Goal: Task Accomplishment & Management: Manage account settings

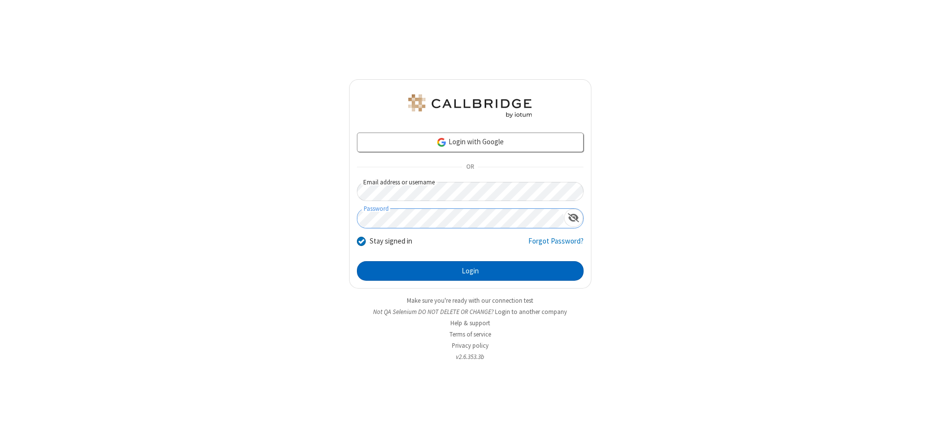
click at [470, 271] on button "Login" at bounding box center [470, 271] width 227 height 20
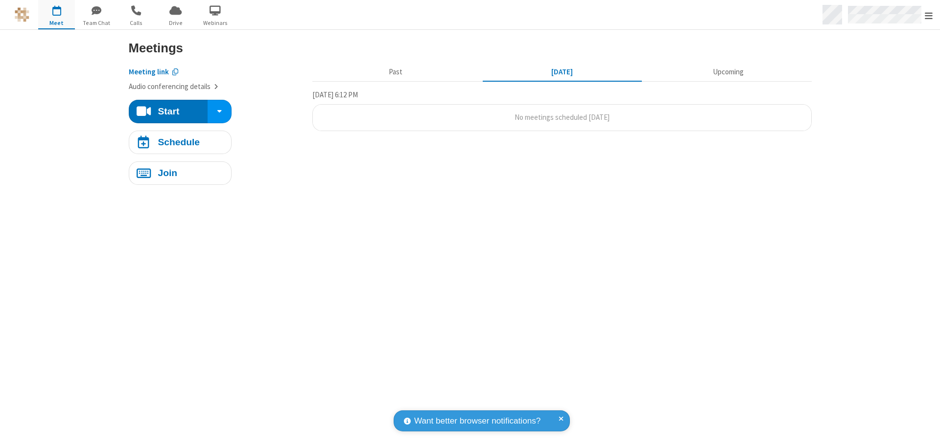
click at [929, 15] on span "Open menu" at bounding box center [929, 16] width 8 height 10
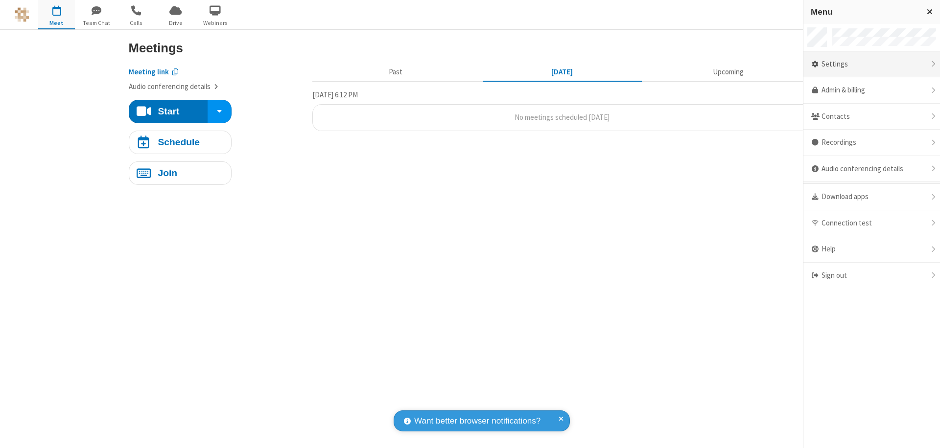
click at [871, 64] on div "Settings" at bounding box center [871, 64] width 137 height 26
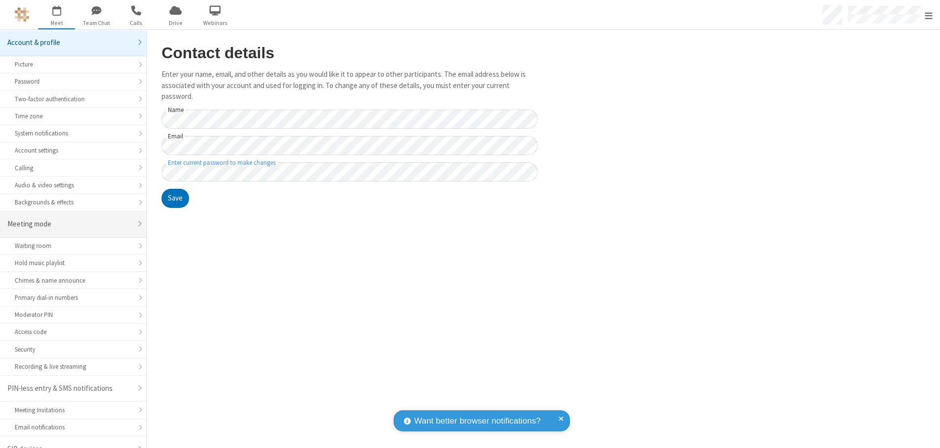
click at [70, 219] on div "Meeting mode" at bounding box center [69, 224] width 124 height 11
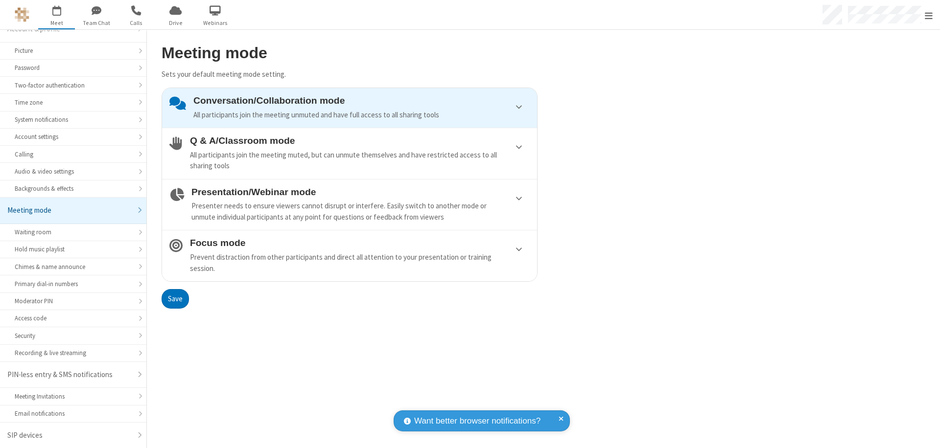
click at [350, 108] on div "Conversation/Collaboration mode All participants join the meeting unmuted and h…" at bounding box center [361, 107] width 336 height 25
click at [175, 299] on button "Save" at bounding box center [175, 299] width 27 height 20
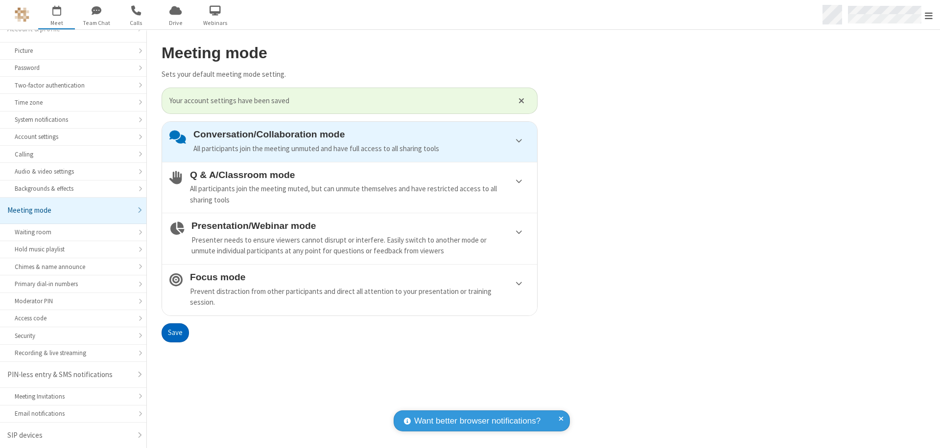
click at [929, 15] on span "Open menu" at bounding box center [929, 16] width 8 height 10
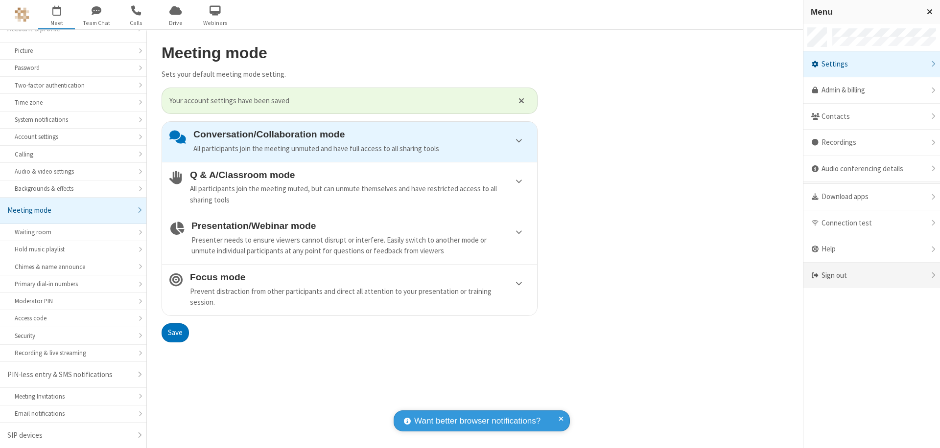
click at [871, 276] on div "Sign out" at bounding box center [871, 276] width 137 height 26
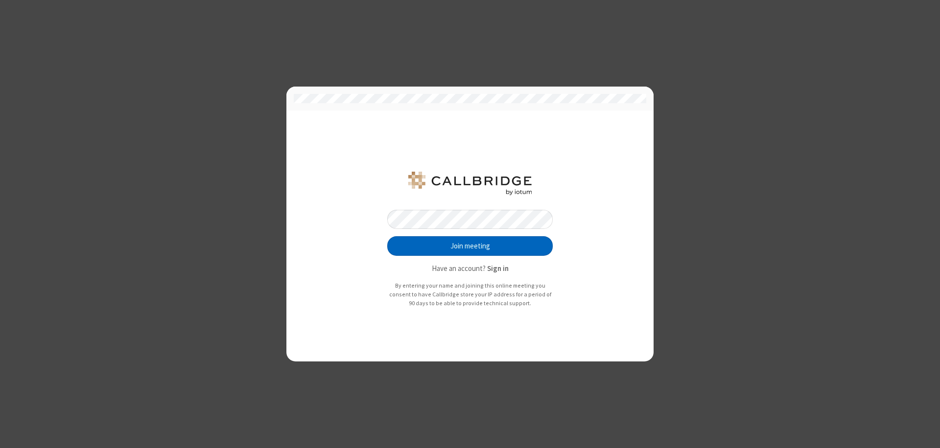
click at [470, 246] on button "Join meeting" at bounding box center [469, 246] width 165 height 20
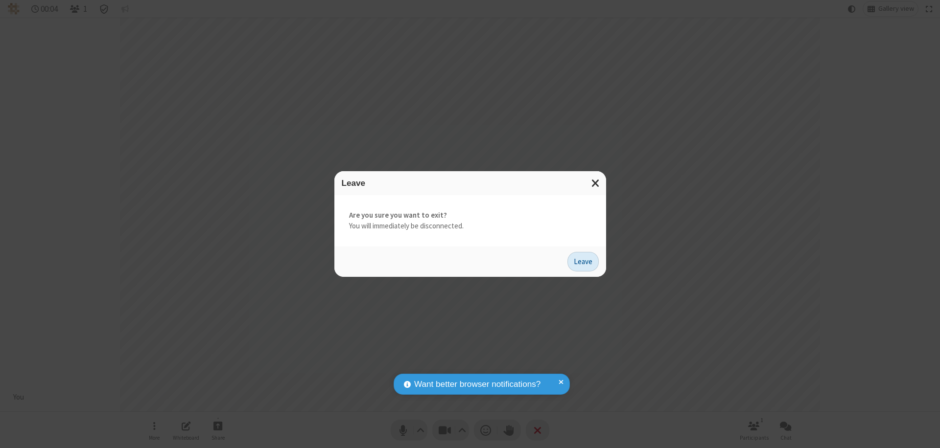
click at [583, 261] on button "Leave" at bounding box center [582, 262] width 31 height 20
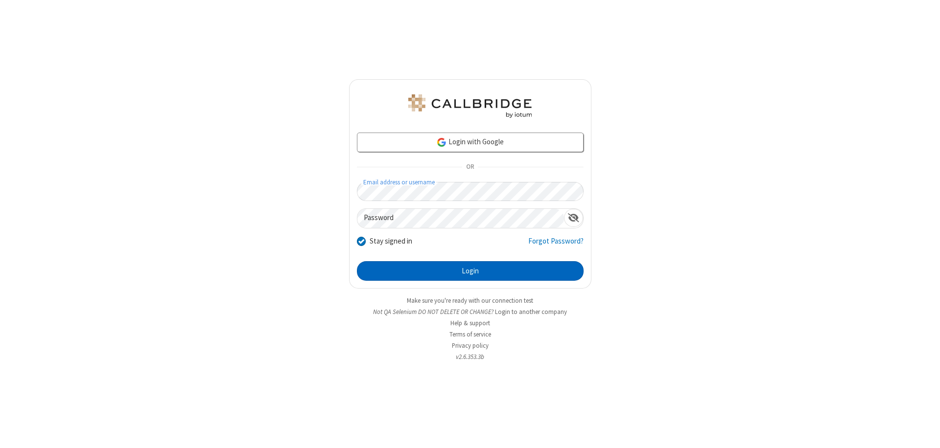
click at [470, 271] on button "Login" at bounding box center [470, 271] width 227 height 20
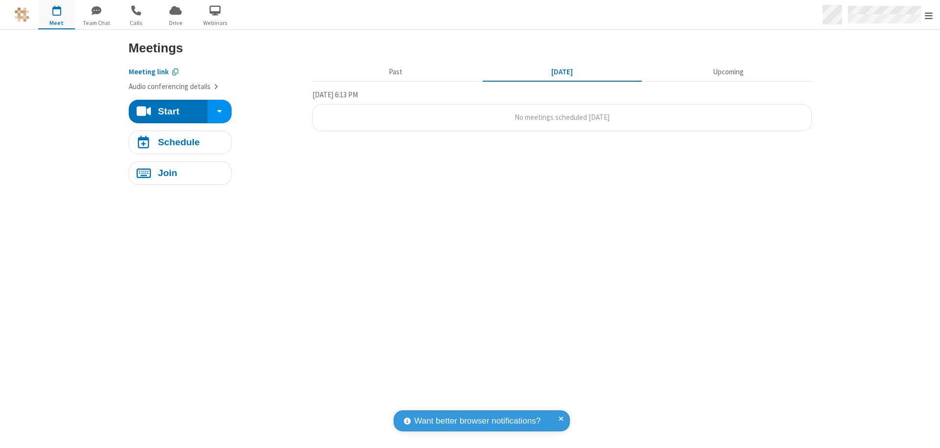
click at [929, 15] on span "Open menu" at bounding box center [929, 16] width 8 height 10
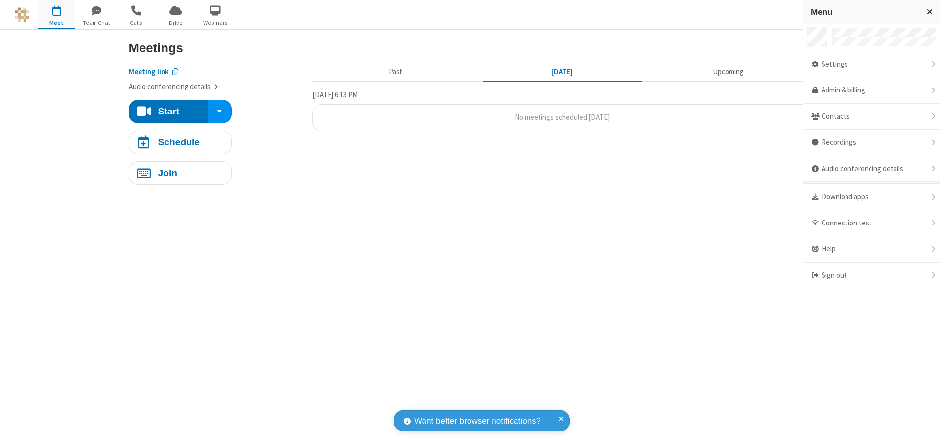
click at [871, 64] on div "Settings" at bounding box center [871, 64] width 137 height 26
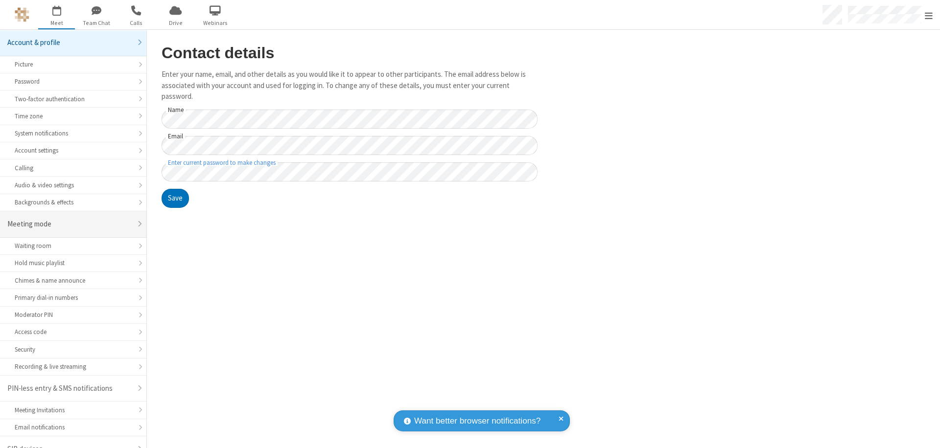
click at [70, 219] on div "Meeting mode" at bounding box center [69, 224] width 124 height 11
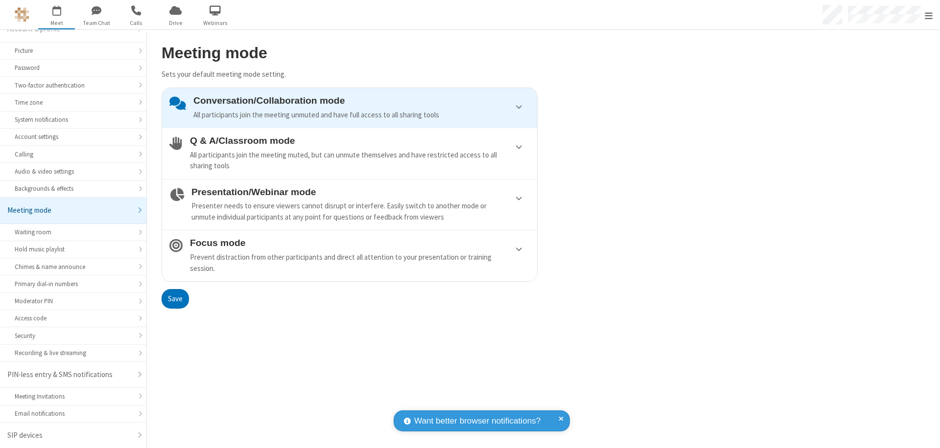
click at [350, 108] on div "Conversation/Collaboration mode All participants join the meeting unmuted and h…" at bounding box center [361, 107] width 336 height 25
click at [175, 299] on button "Save" at bounding box center [175, 299] width 27 height 20
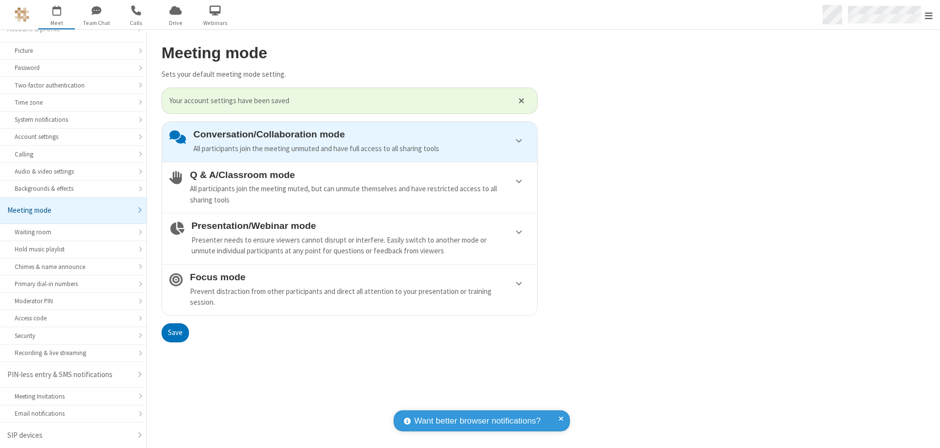
click at [929, 15] on span "Open menu" at bounding box center [929, 16] width 8 height 10
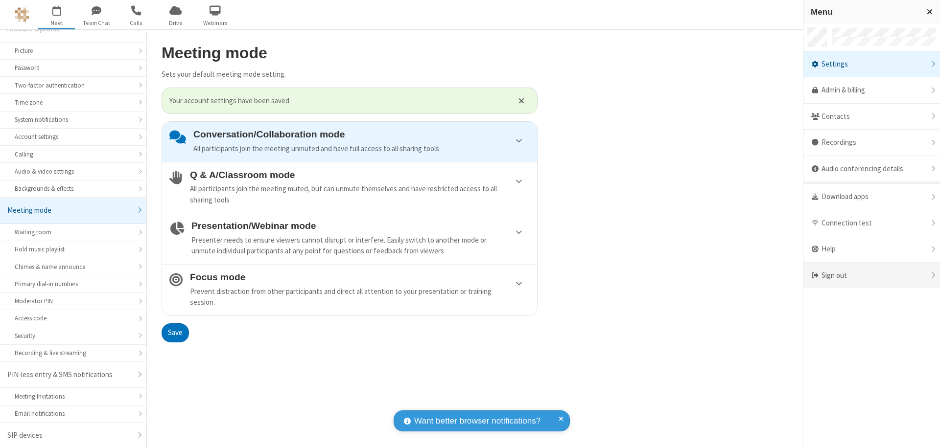
click at [871, 276] on div "Sign out" at bounding box center [871, 276] width 137 height 26
